Goal: Find specific page/section: Find specific page/section

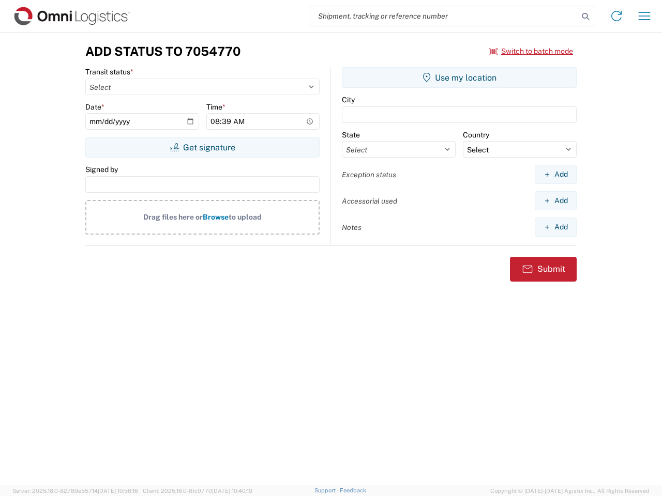
click at [444, 16] on input "search" at bounding box center [444, 16] width 268 height 20
click at [585, 17] on icon at bounding box center [585, 16] width 14 height 14
click at [616, 16] on icon at bounding box center [616, 16] width 17 height 17
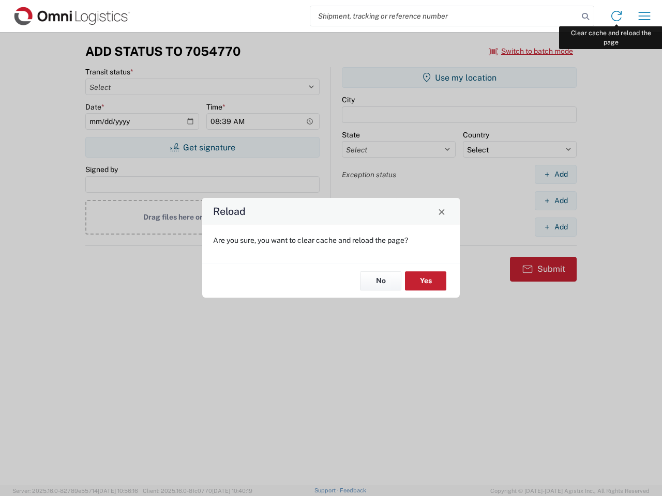
click at [644, 16] on div "Reload Are you sure, you want to clear cache and reload the page? No Yes" at bounding box center [331, 248] width 662 height 496
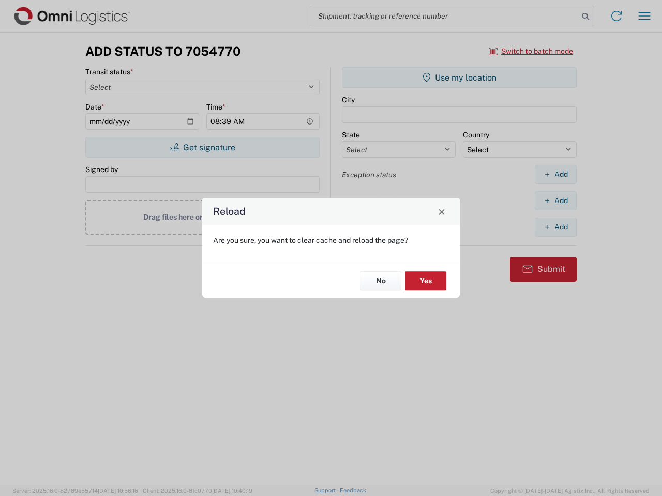
click at [531, 51] on div "Reload Are you sure, you want to clear cache and reload the page? No Yes" at bounding box center [331, 248] width 662 height 496
click at [202, 147] on div "Reload Are you sure, you want to clear cache and reload the page? No Yes" at bounding box center [331, 248] width 662 height 496
click at [459, 78] on div "Reload Are you sure, you want to clear cache and reload the page? No Yes" at bounding box center [331, 248] width 662 height 496
click at [555, 174] on div "Reload Are you sure, you want to clear cache and reload the page? No Yes" at bounding box center [331, 248] width 662 height 496
click at [555, 201] on div "Reload Are you sure, you want to clear cache and reload the page? No Yes" at bounding box center [331, 248] width 662 height 496
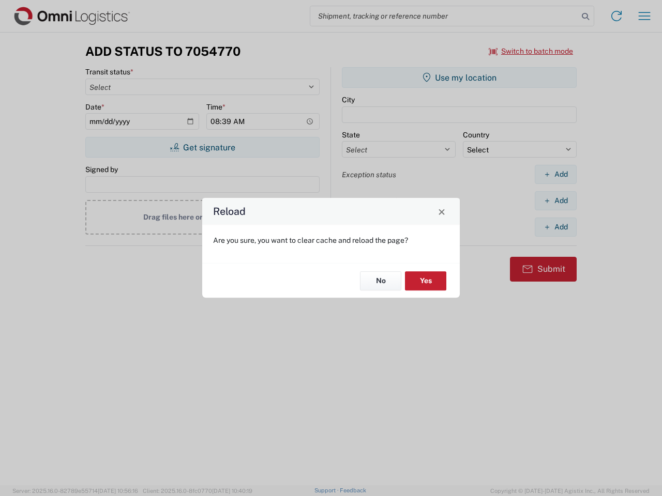
click at [555, 227] on div "Reload Are you sure, you want to clear cache and reload the page? No Yes" at bounding box center [331, 248] width 662 height 496
